Goal: Navigation & Orientation: Find specific page/section

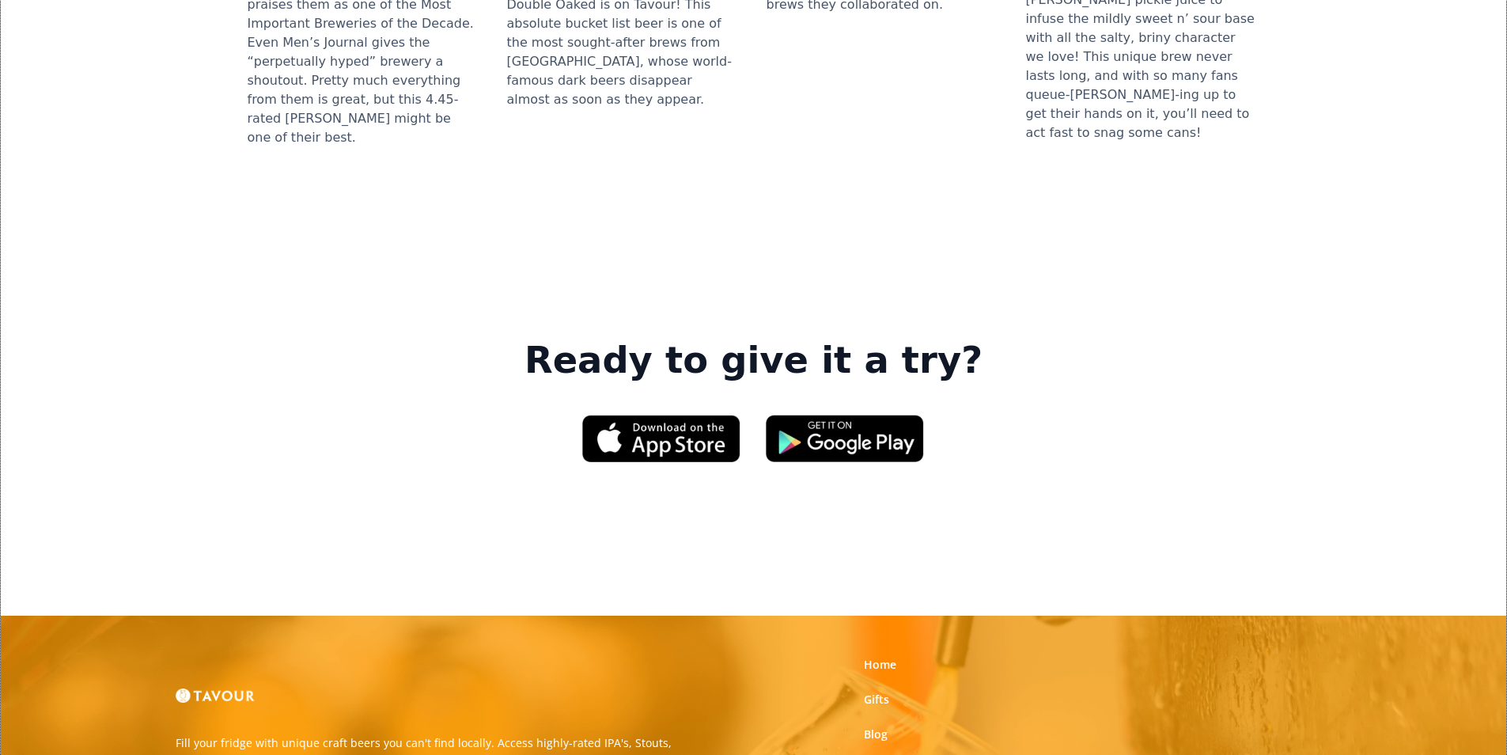
scroll to position [2393, 0]
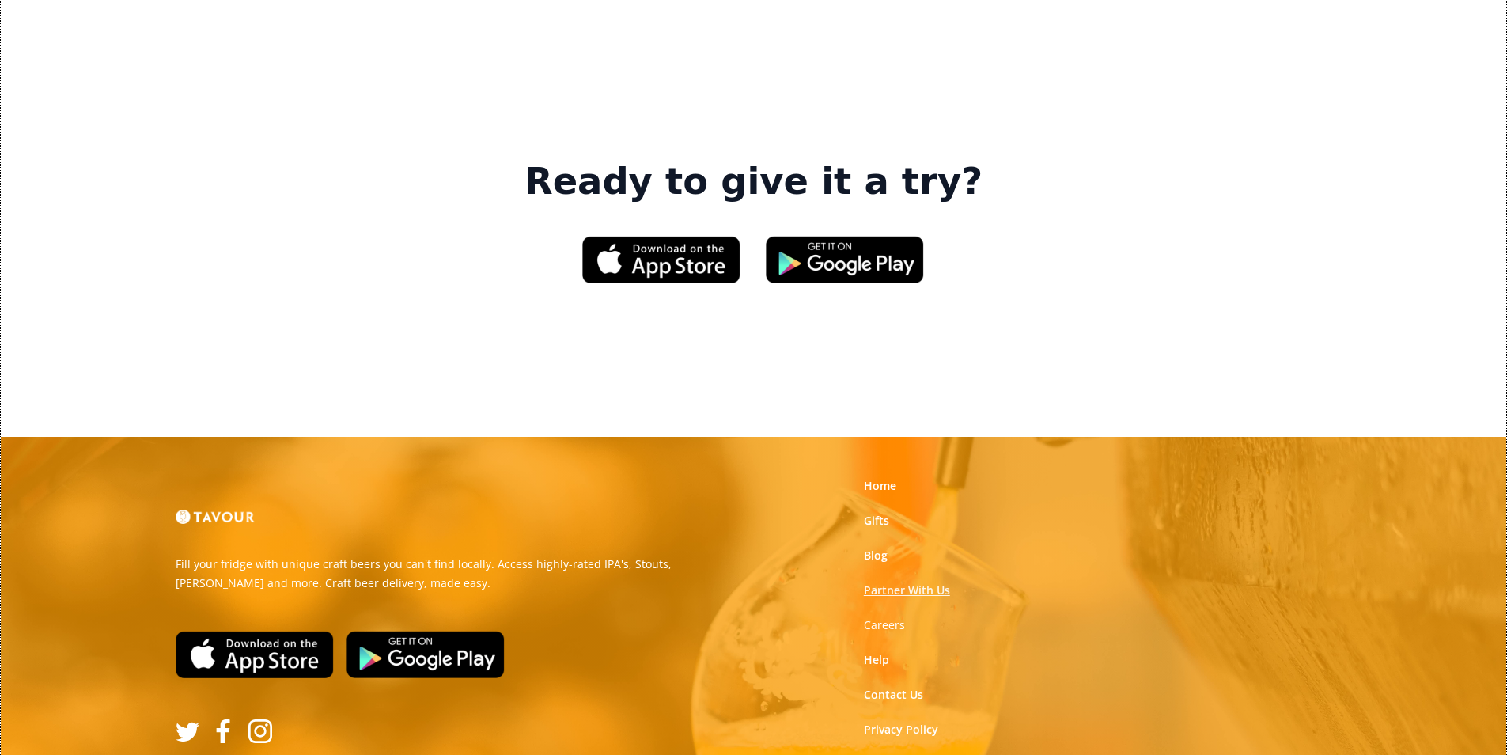
click at [939, 582] on link "Partner With Us" at bounding box center [907, 590] width 86 height 16
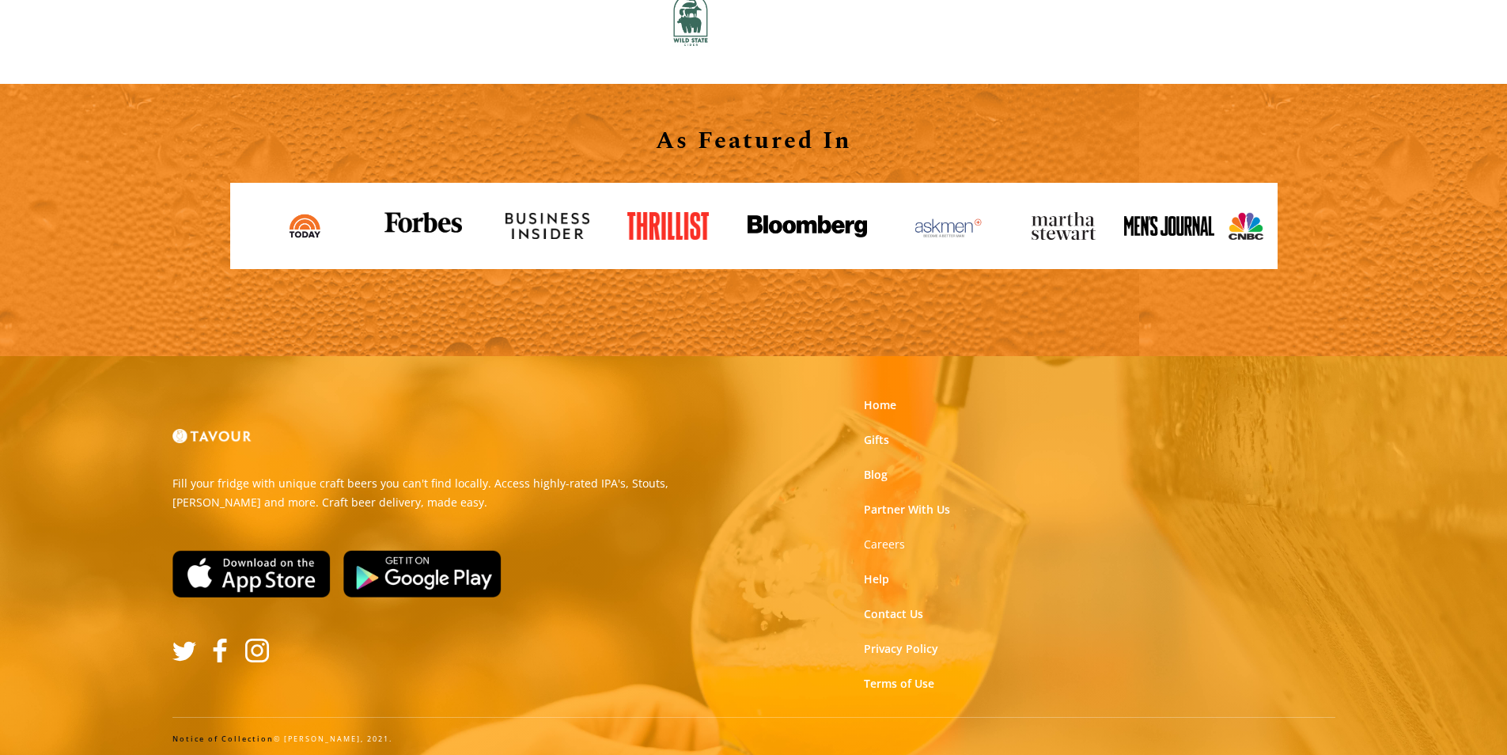
scroll to position [1746, 0]
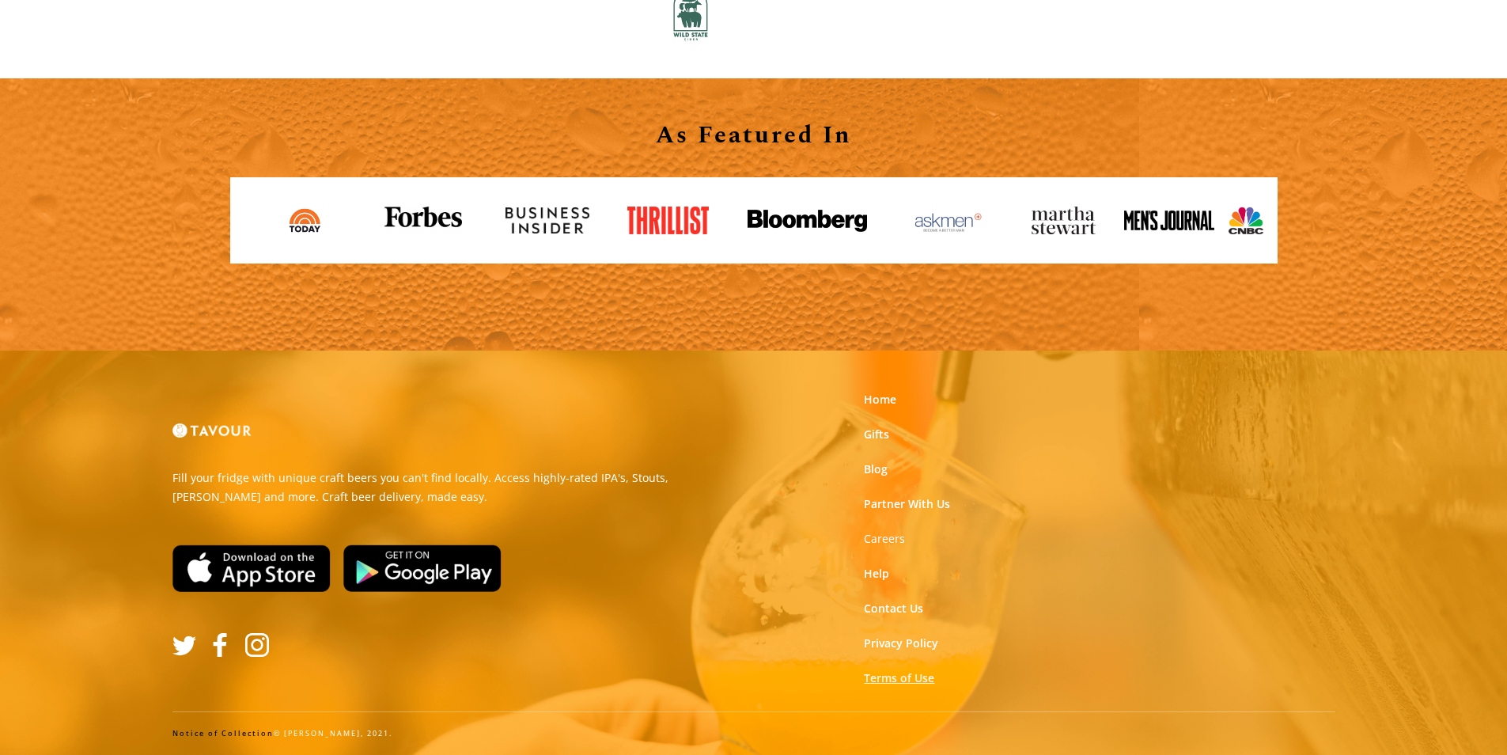
click at [911, 679] on link "Terms of Use" at bounding box center [899, 678] width 70 height 16
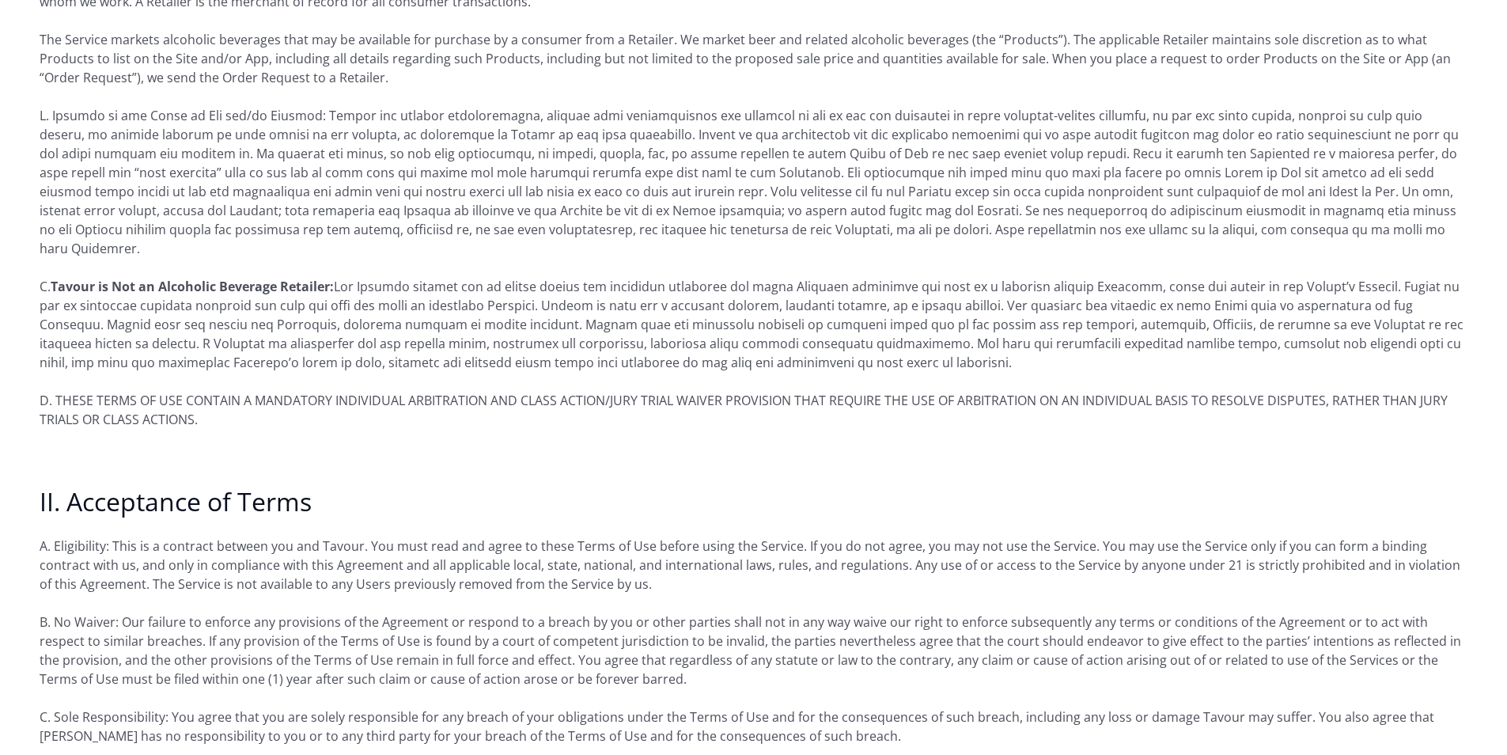
scroll to position [554, 0]
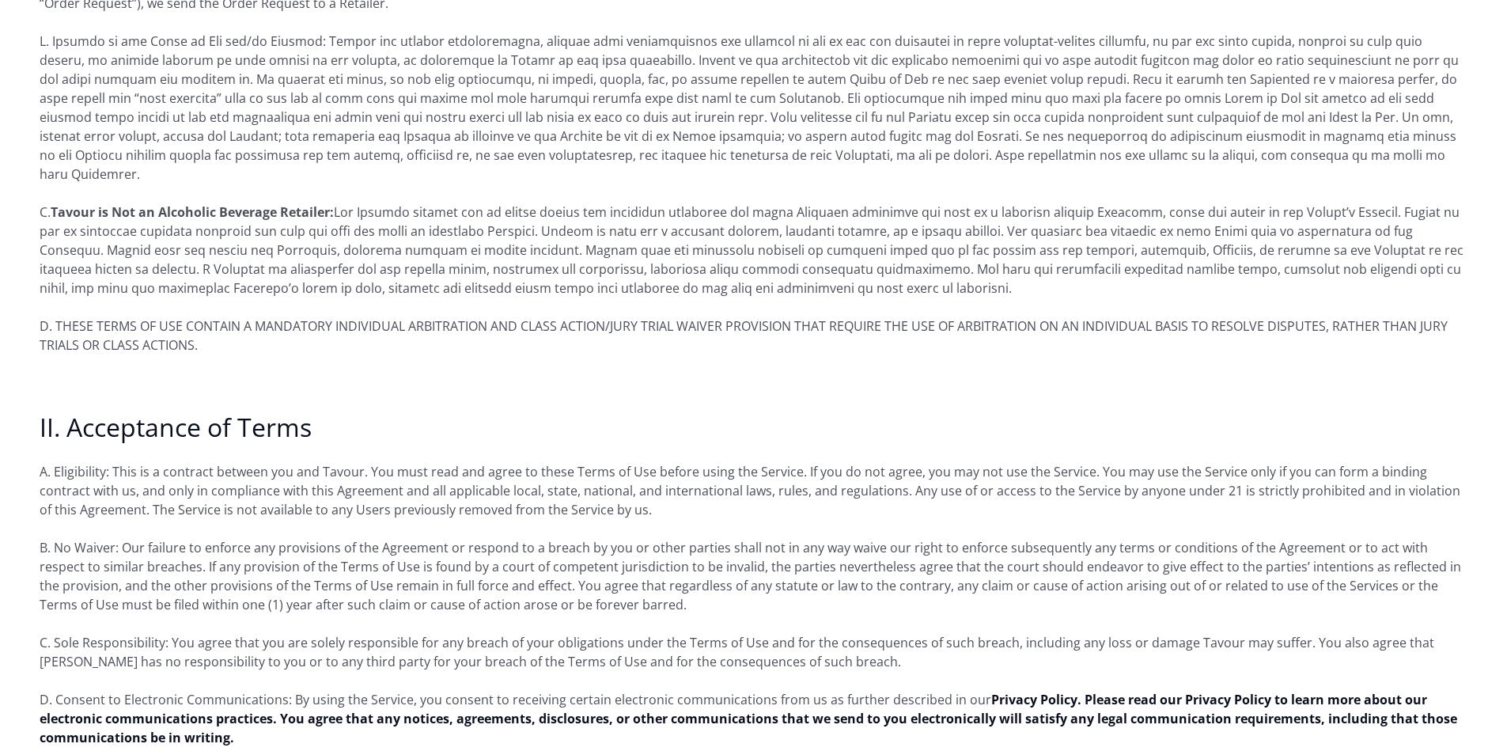
click at [1109, 713] on p "D. Consent to Electronic Communications: By using the Service, you consent to r…" at bounding box center [754, 718] width 1428 height 57
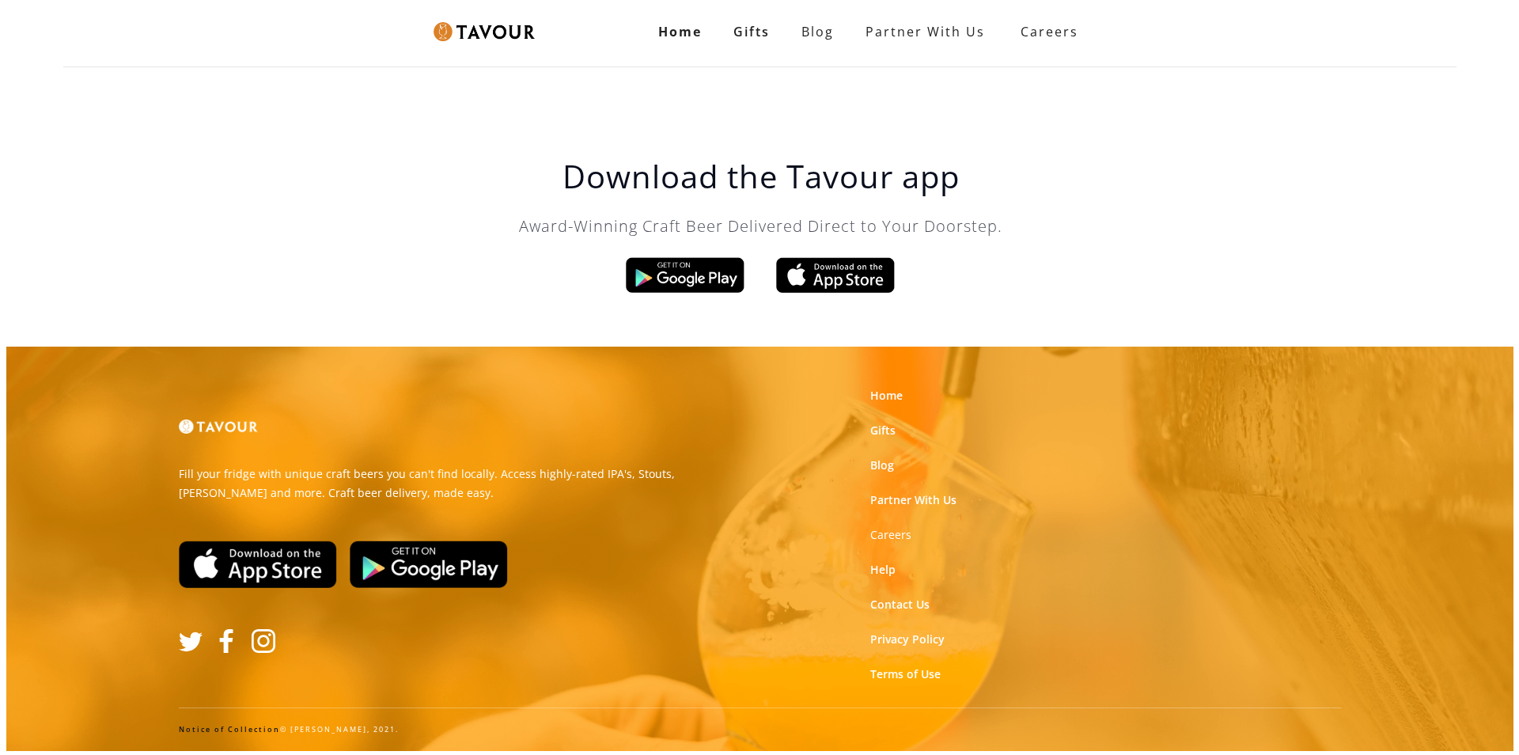
scroll to position [0, 0]
click at [880, 568] on link "Help" at bounding box center [882, 570] width 25 height 16
